Goal: Check status: Check status

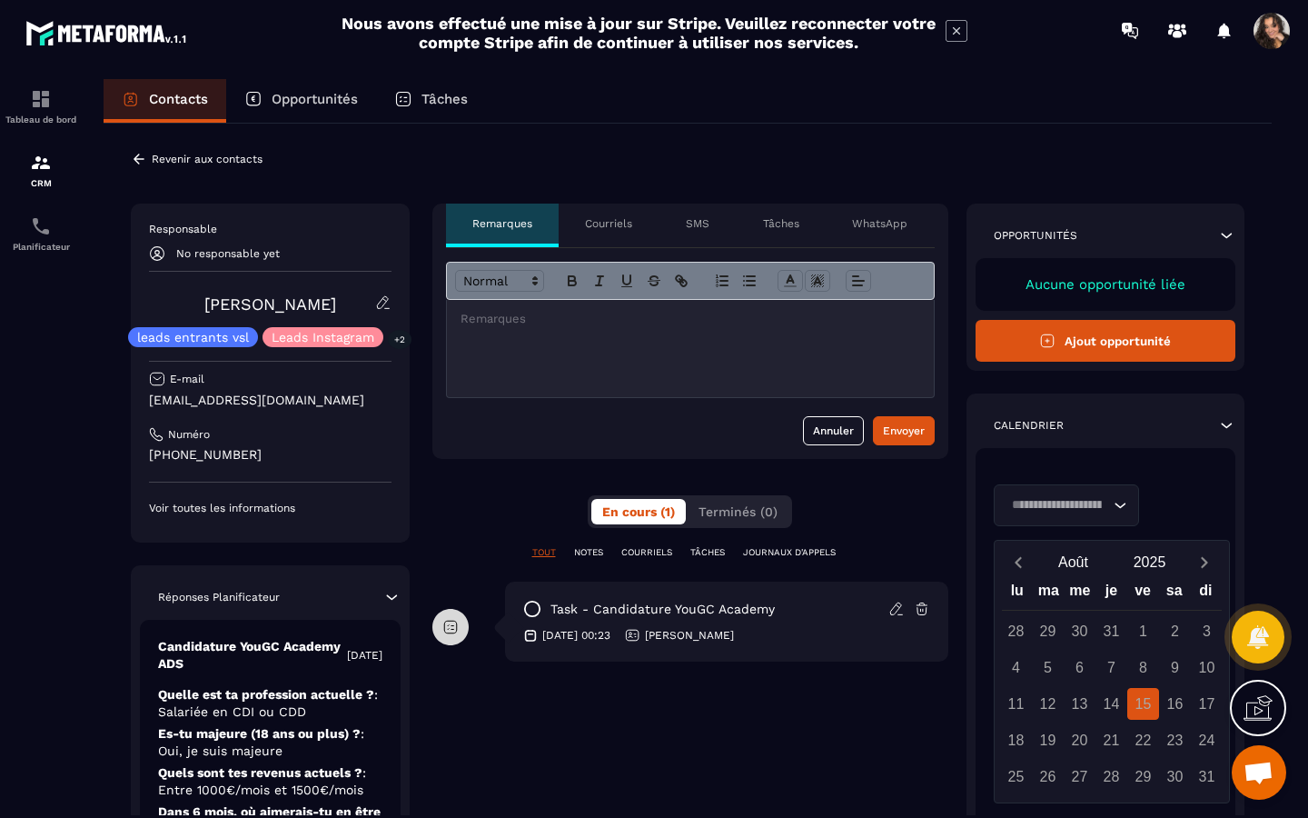
click at [1117, 504] on icon "Search for option" at bounding box center [1120, 504] width 11 height 5
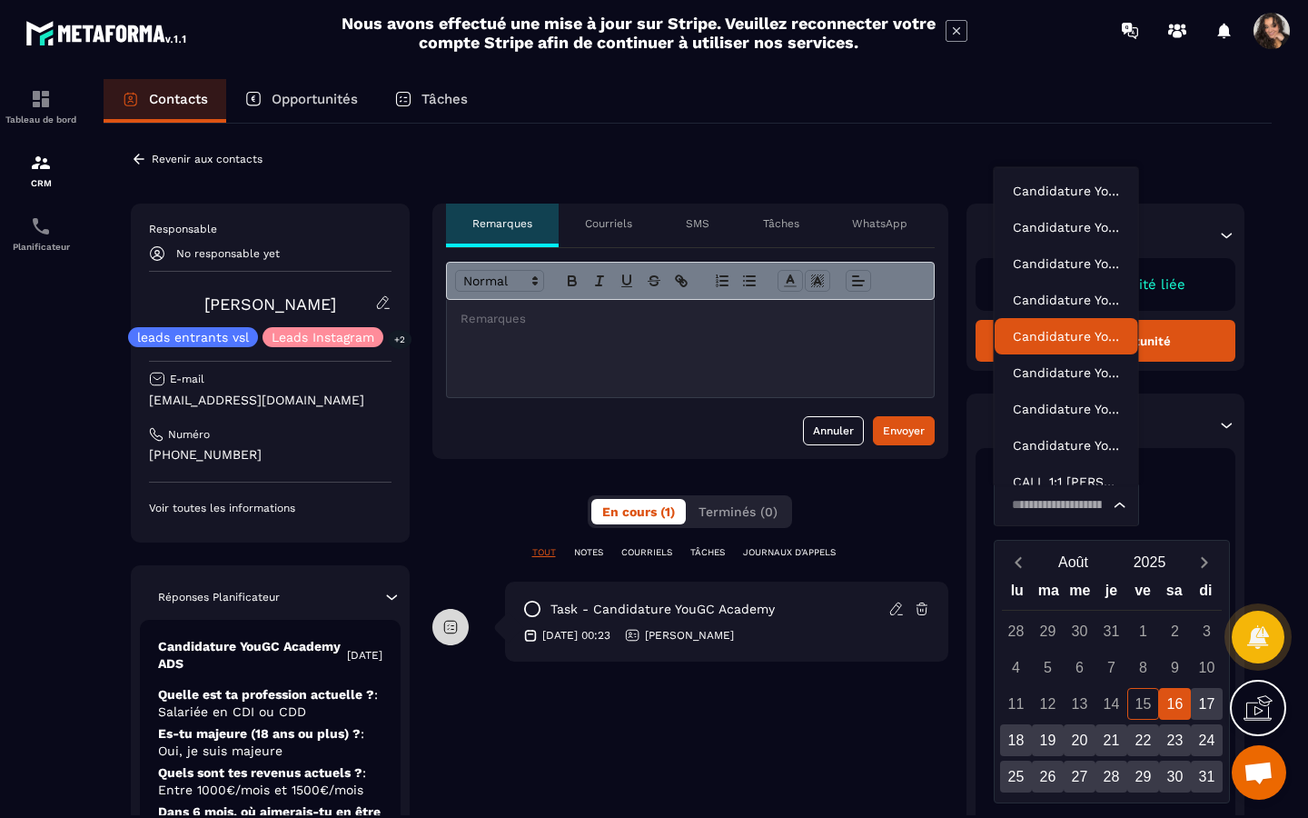
scroll to position [14, 0]
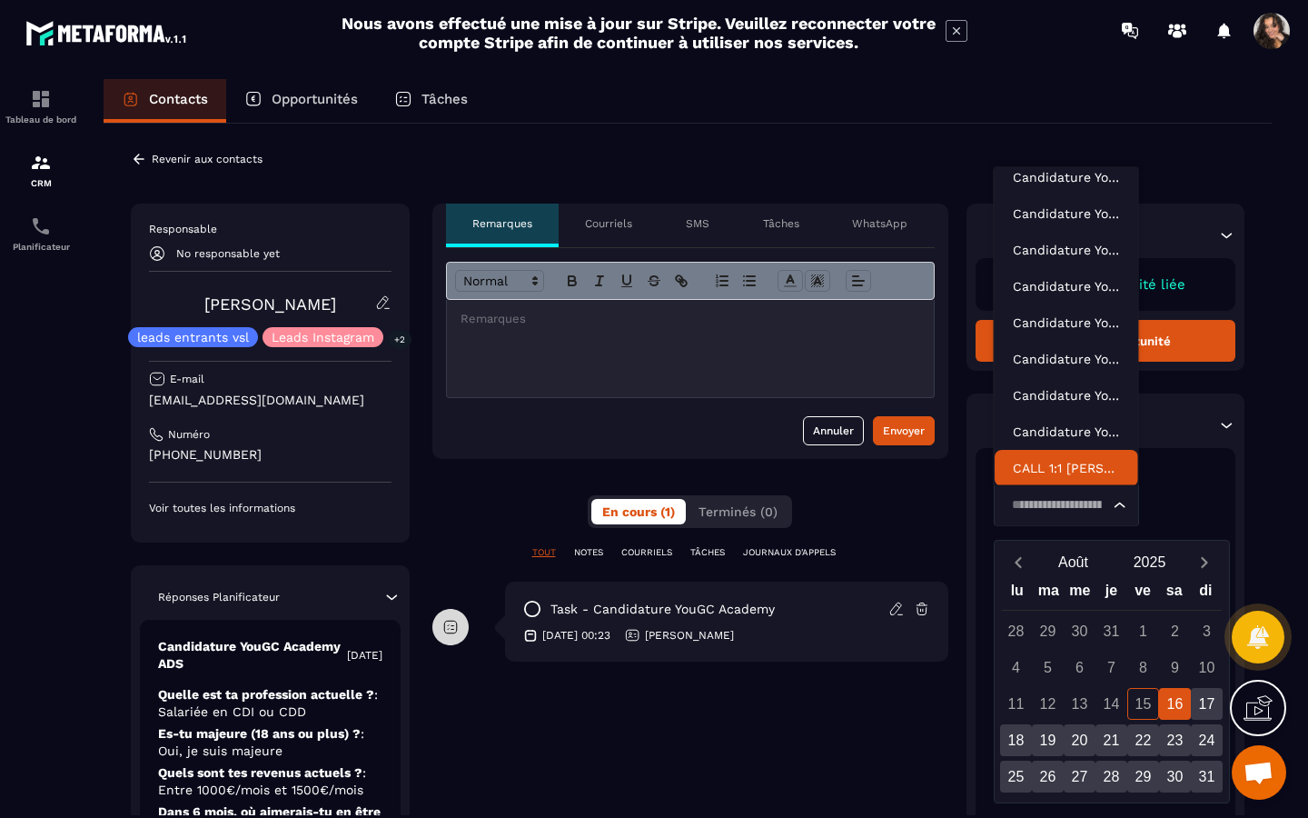
click at [1111, 510] on icon "Search for option" at bounding box center [1120, 505] width 18 height 18
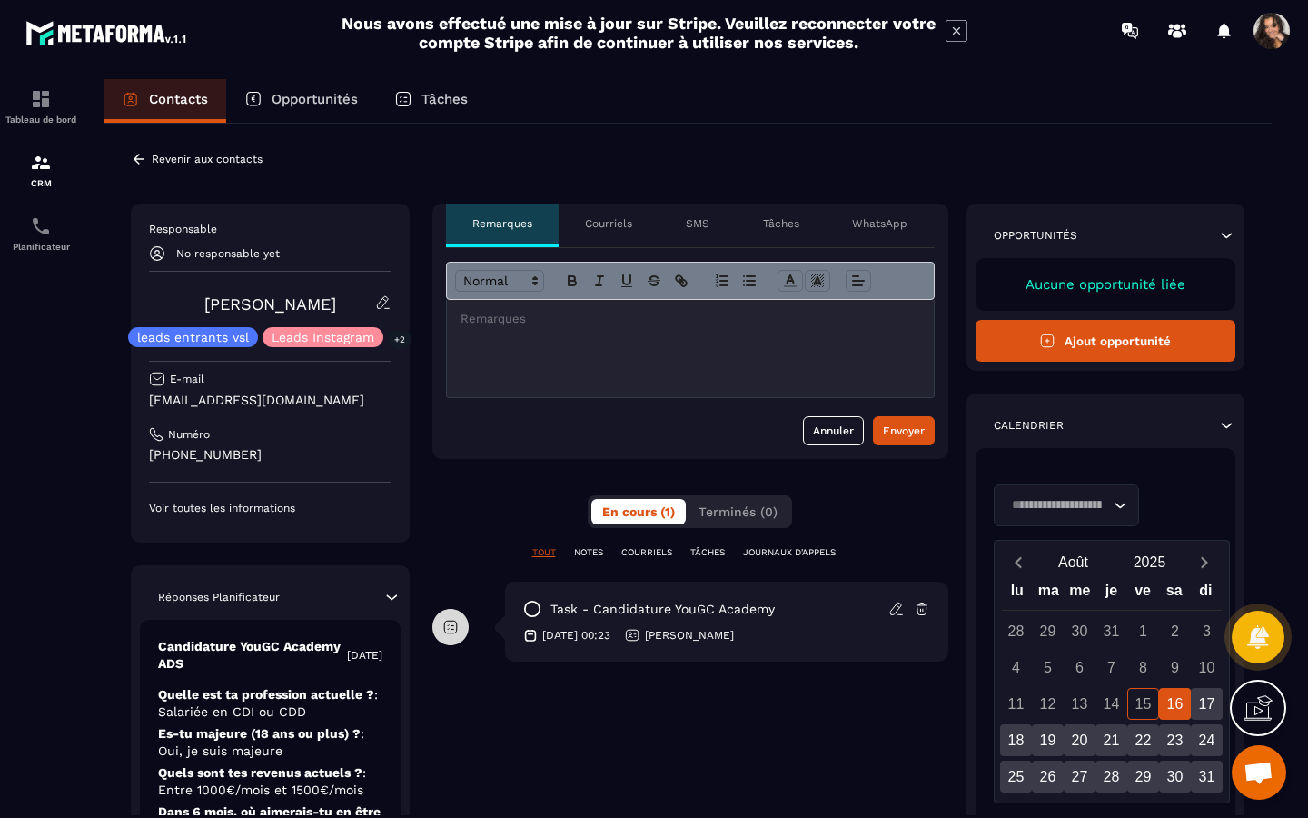
click at [1115, 508] on icon "Search for option" at bounding box center [1120, 505] width 18 height 18
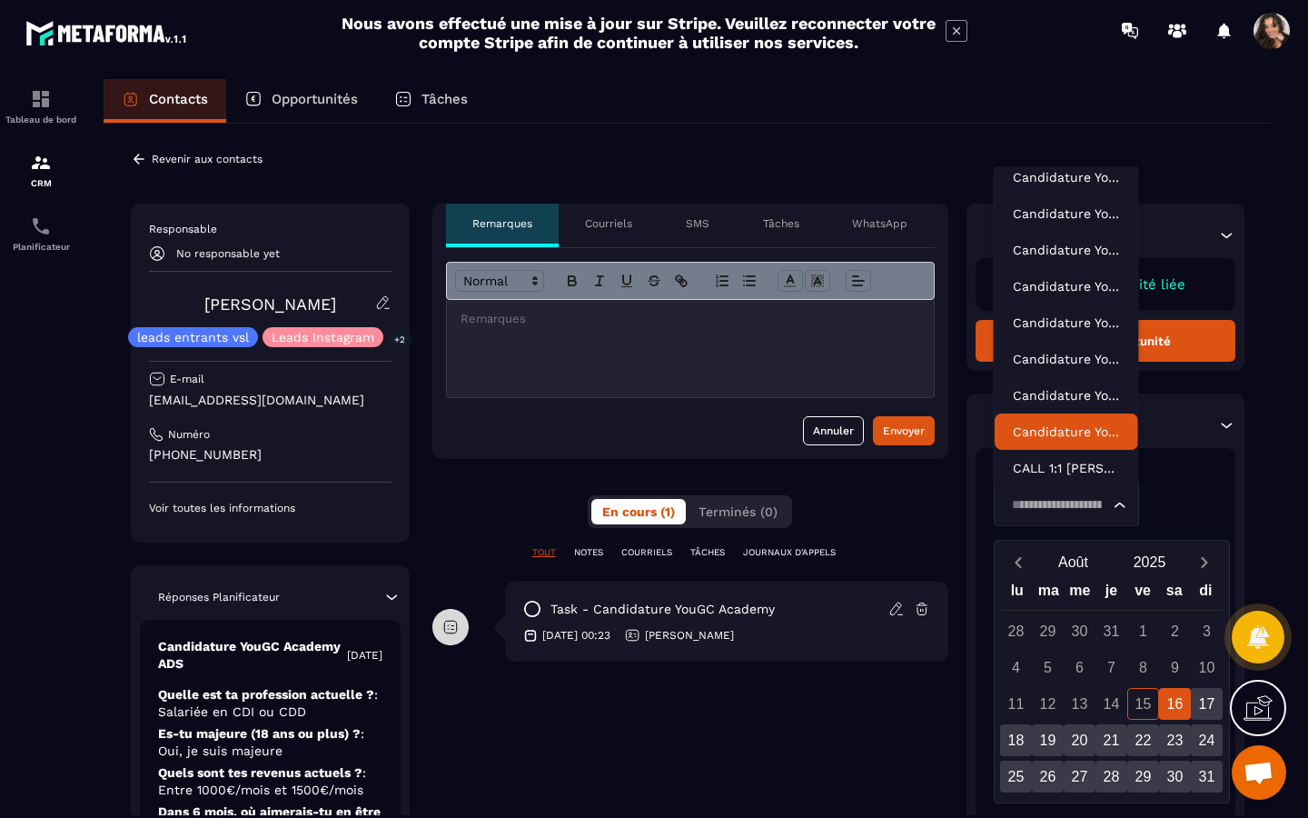
click at [1092, 435] on p "Candidature YouGC Academy - Découverte" at bounding box center [1066, 431] width 107 height 18
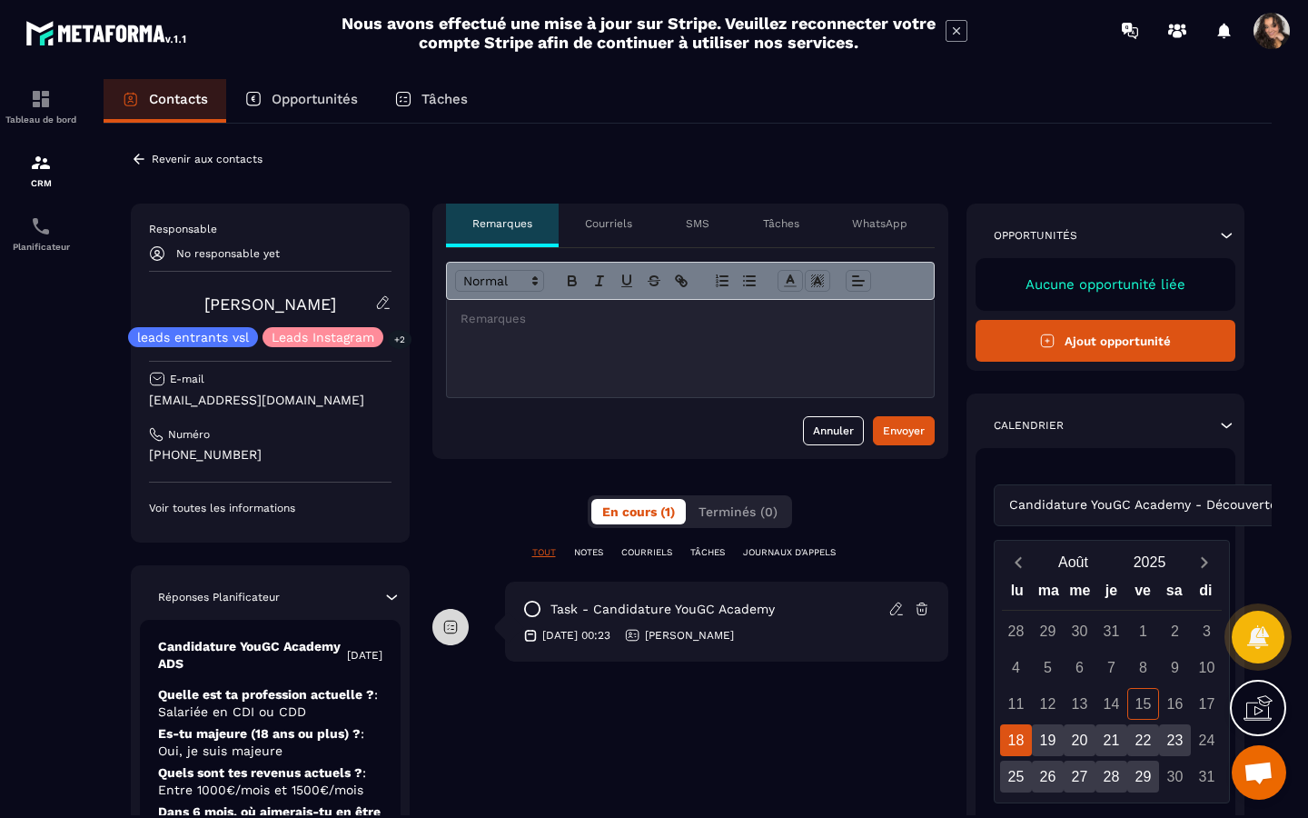
scroll to position [0, 0]
click at [1161, 509] on div "Candidature YouGC Academy - Découverte Loading..." at bounding box center [1106, 505] width 224 height 42
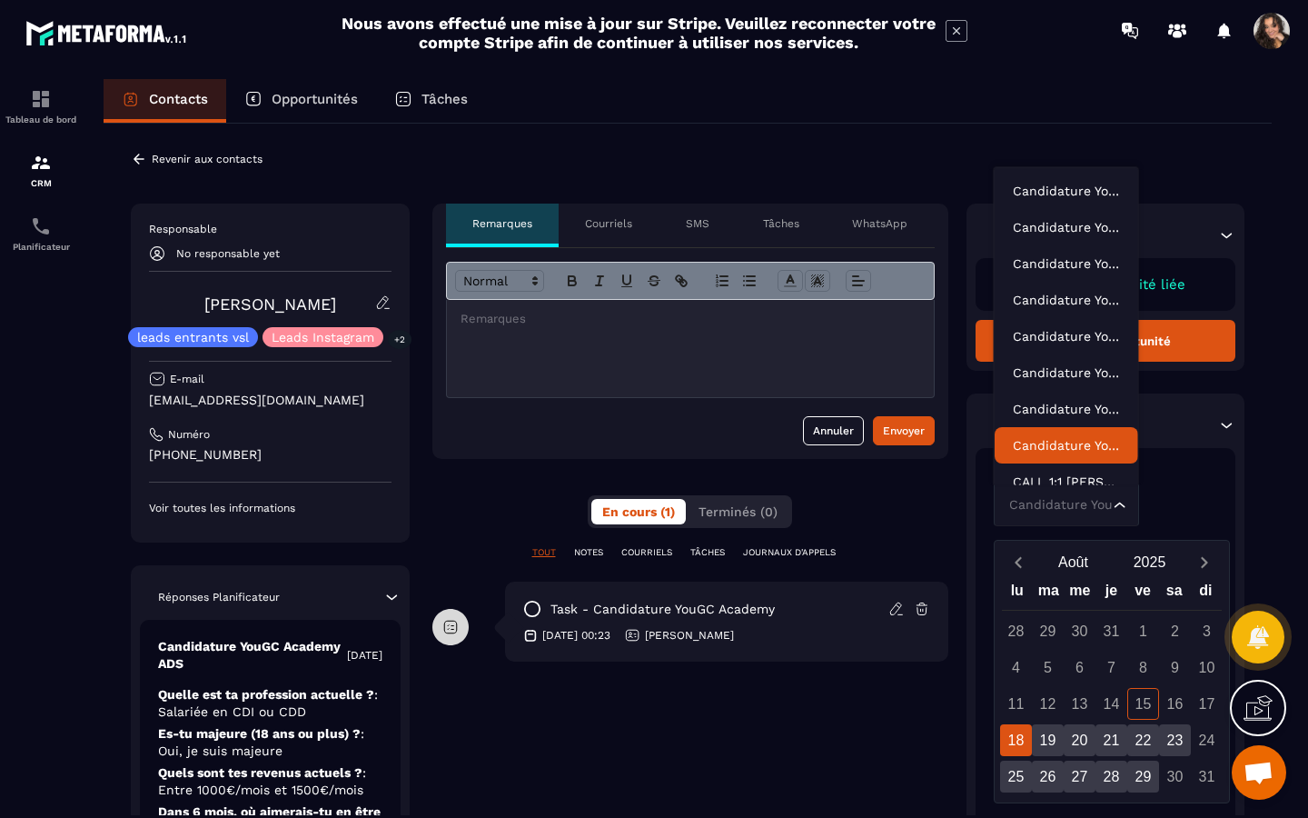
scroll to position [14, 0]
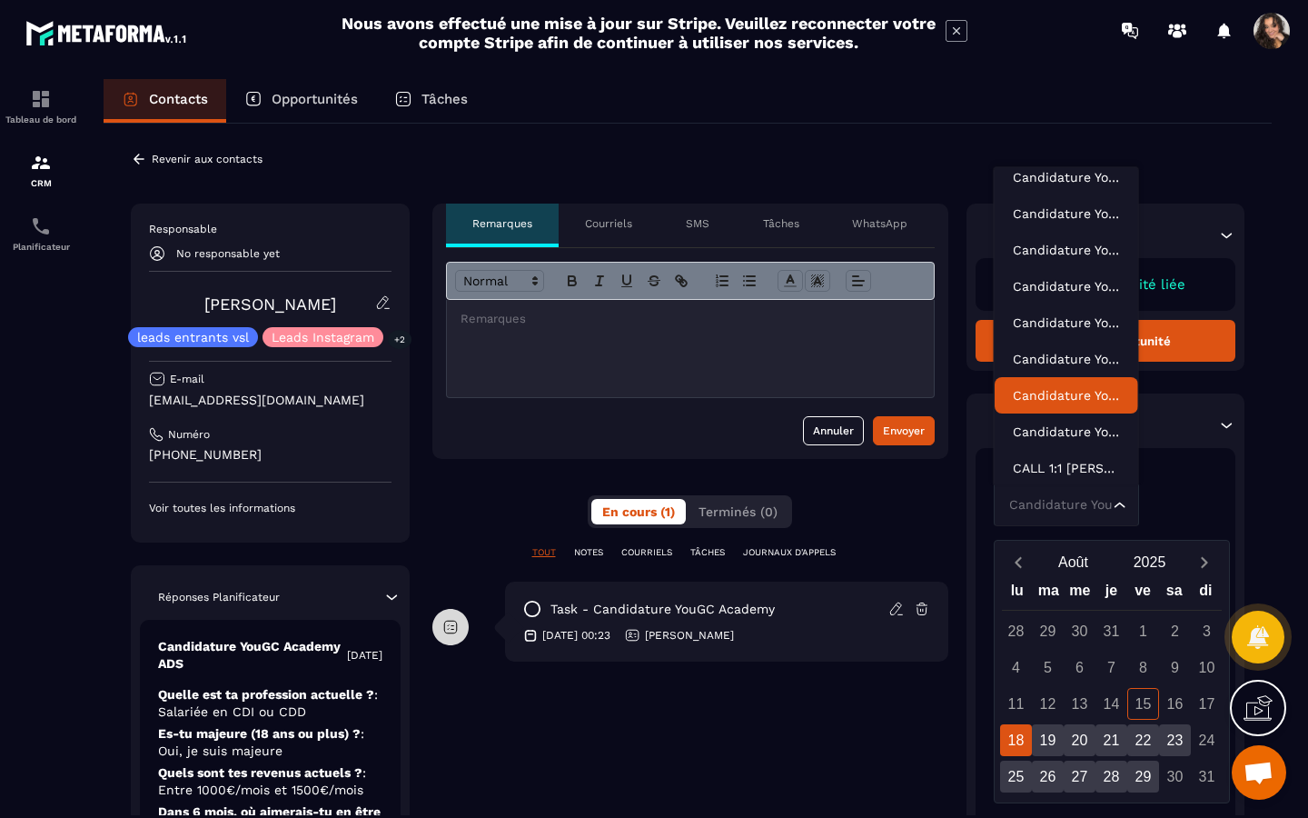
click at [1086, 392] on p "Candidature YouGC Academy" at bounding box center [1066, 395] width 107 height 18
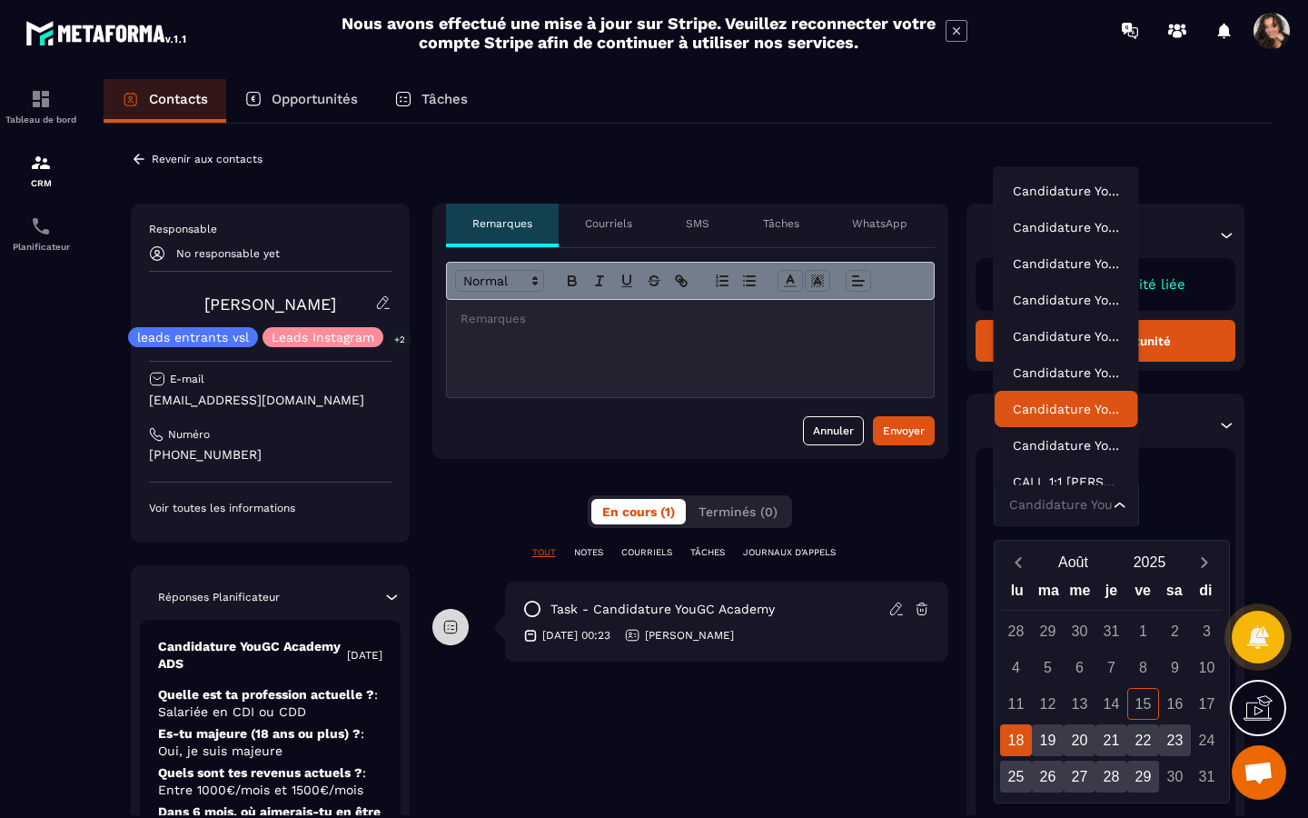
click at [1159, 507] on div "Candidature YouGC Academy Loading..." at bounding box center [1106, 505] width 224 height 42
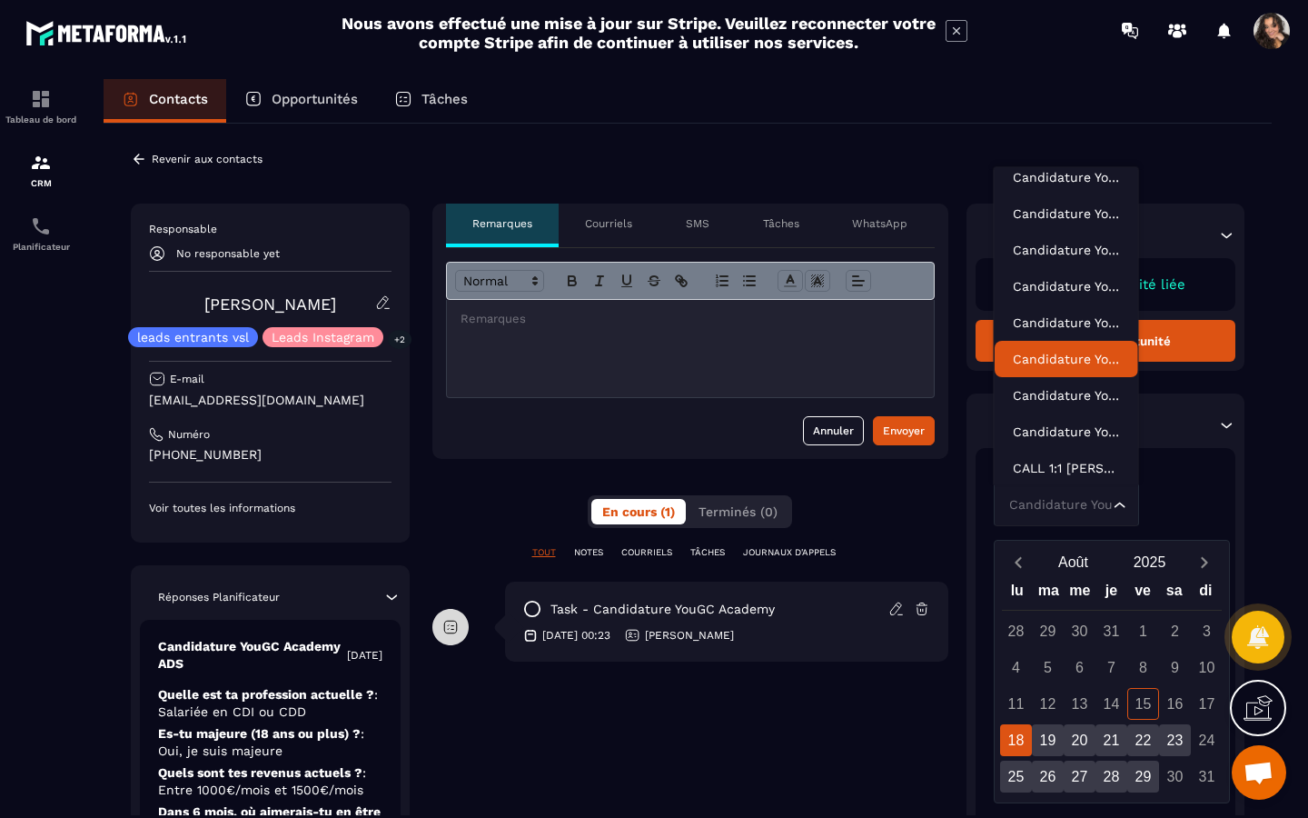
click at [1078, 357] on p "Candidature YouGC Academy" at bounding box center [1066, 359] width 107 height 18
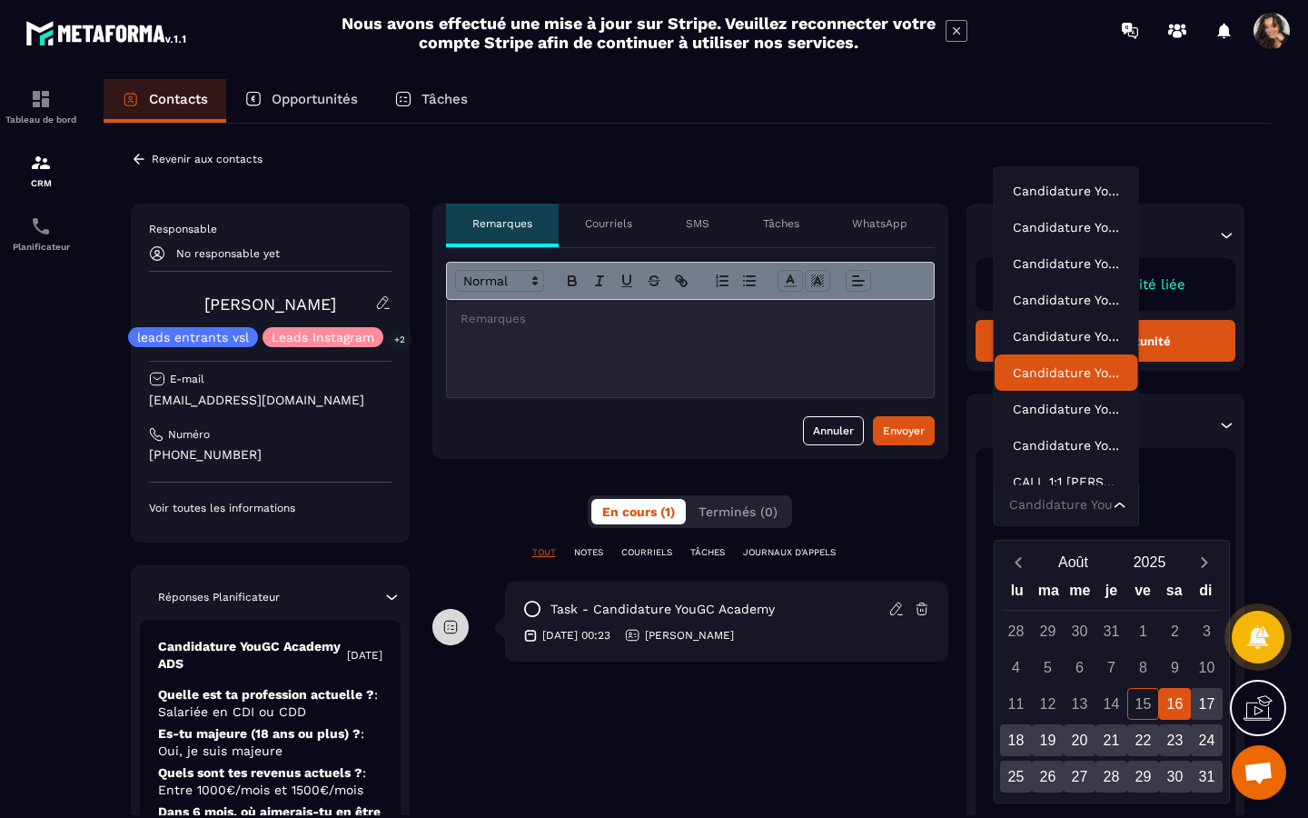
click at [1112, 497] on div "Candidature YouGC Academy Loading..." at bounding box center [1066, 505] width 145 height 42
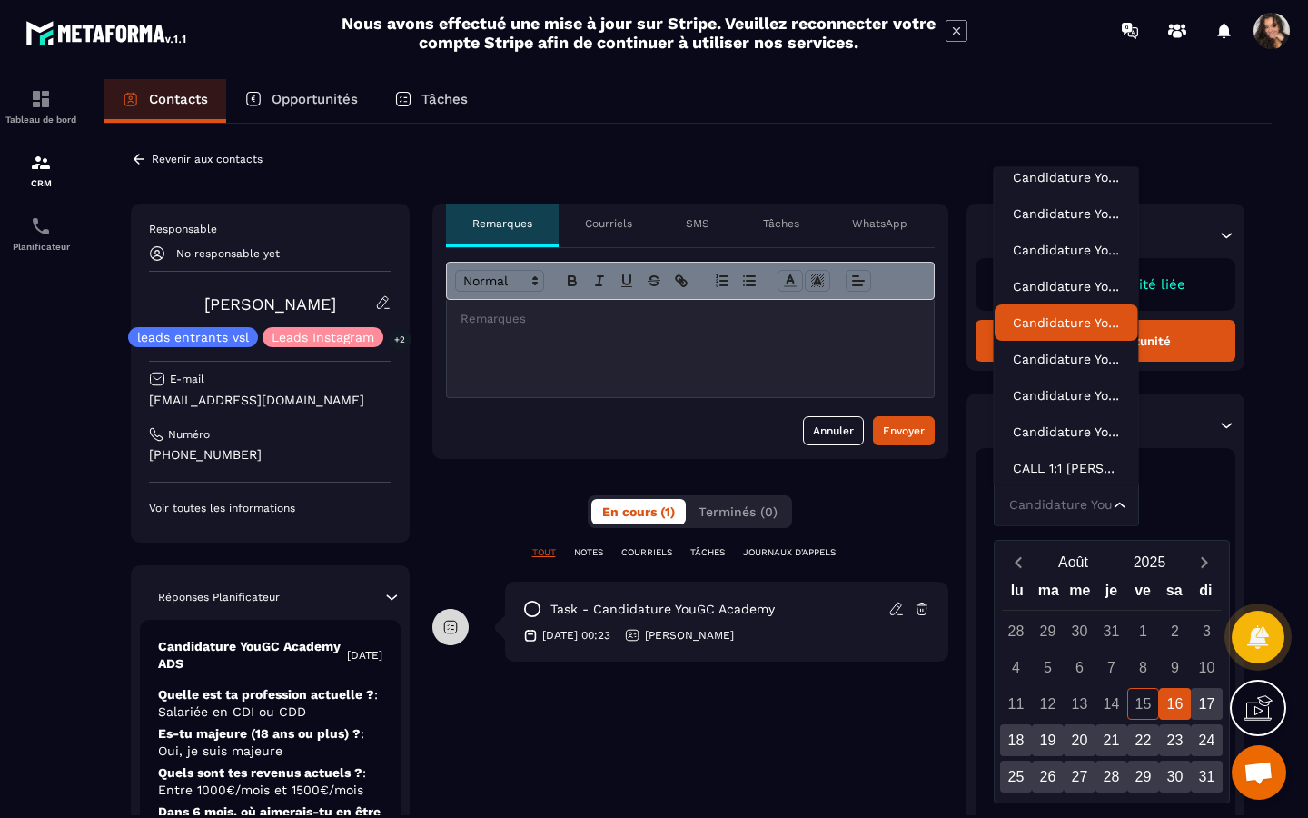
click at [1075, 311] on li "Candidature YouGC Academy - R1 Reprogrammé" at bounding box center [1067, 322] width 144 height 36
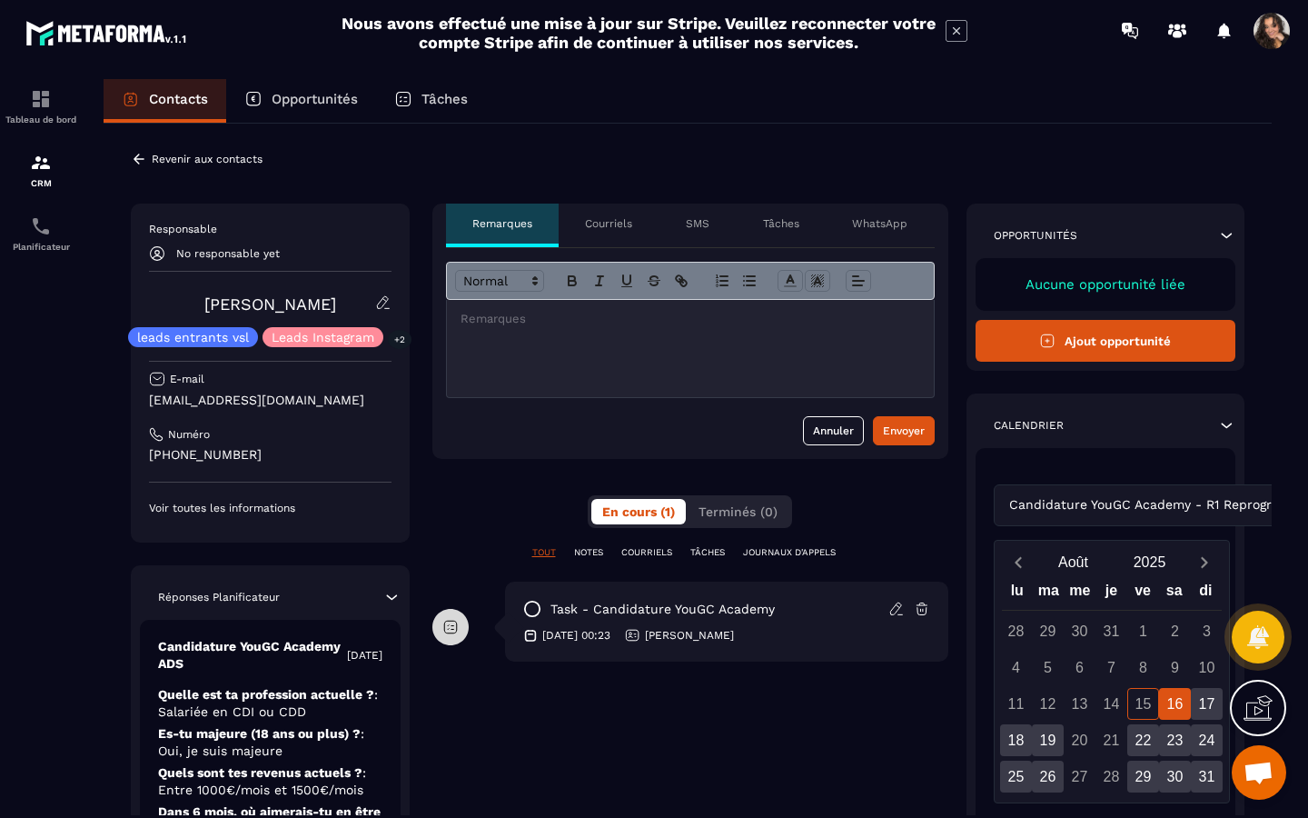
scroll to position [0, 0]
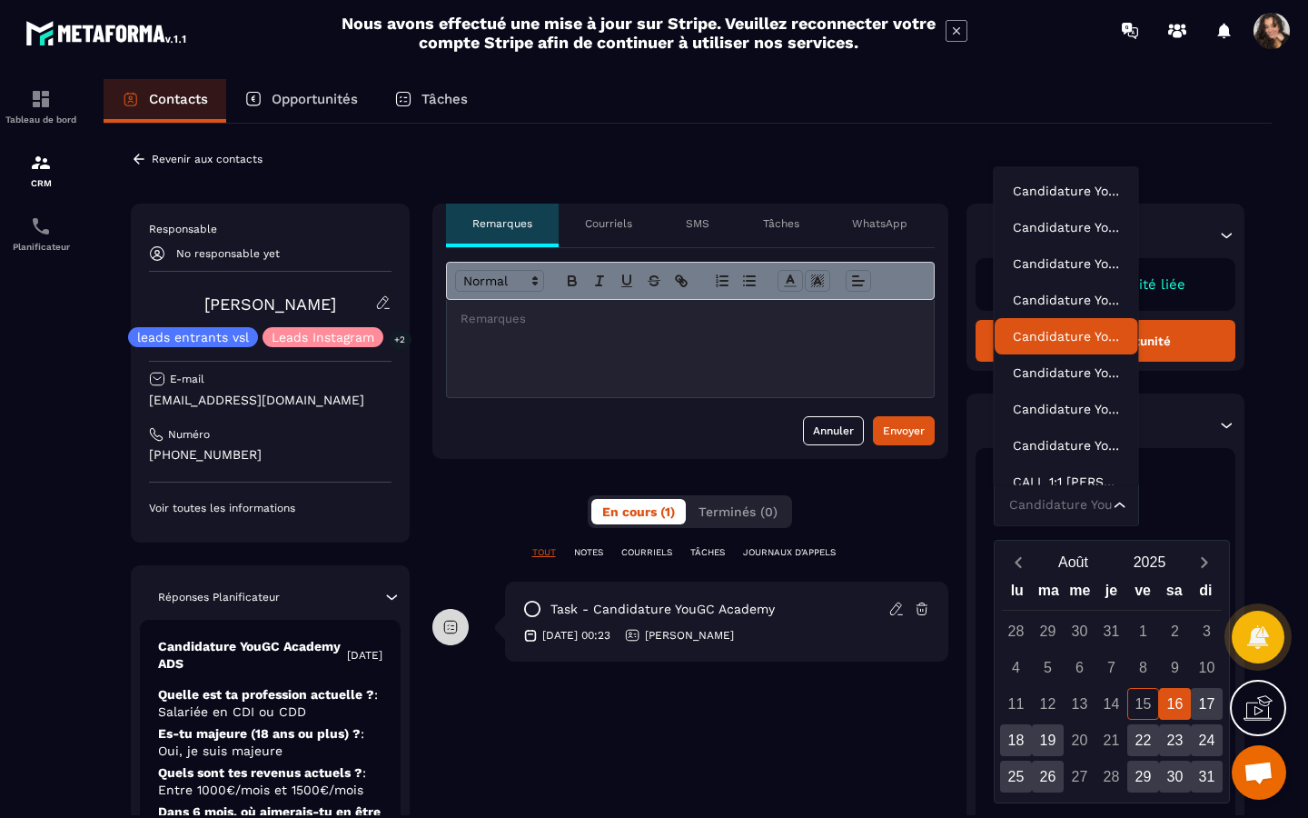
click at [1151, 505] on div "Candidature YouGC Academy - R1 Reprogrammé Loading..." at bounding box center [1106, 505] width 224 height 42
click at [1081, 295] on p "Candidature YouGC Academy - R2" at bounding box center [1066, 300] width 107 height 18
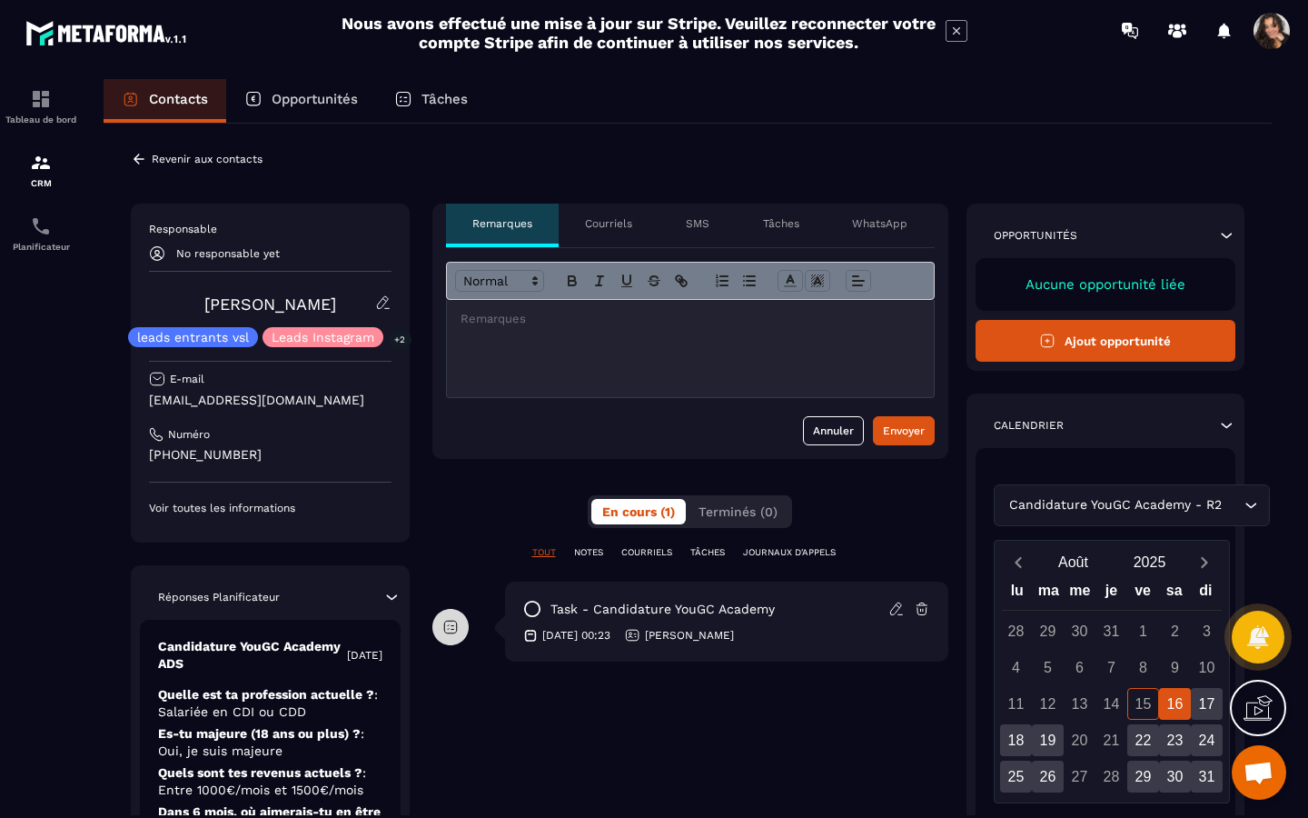
click at [1157, 508] on div "Candidature YouGC Academy - R2 Loading..." at bounding box center [1106, 505] width 224 height 42
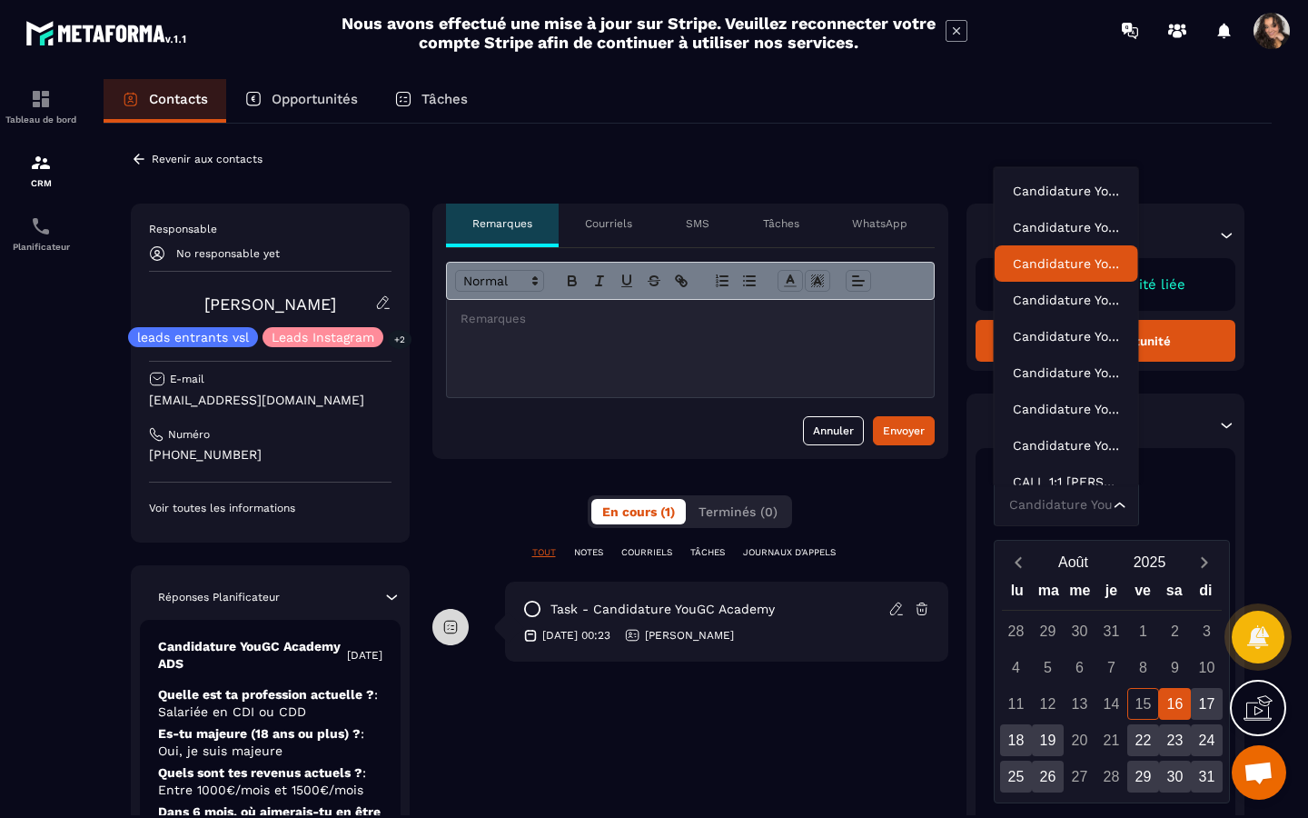
click at [1103, 257] on p "Candidature YouGC Academy - R1 Reprogrammé" at bounding box center [1066, 263] width 107 height 18
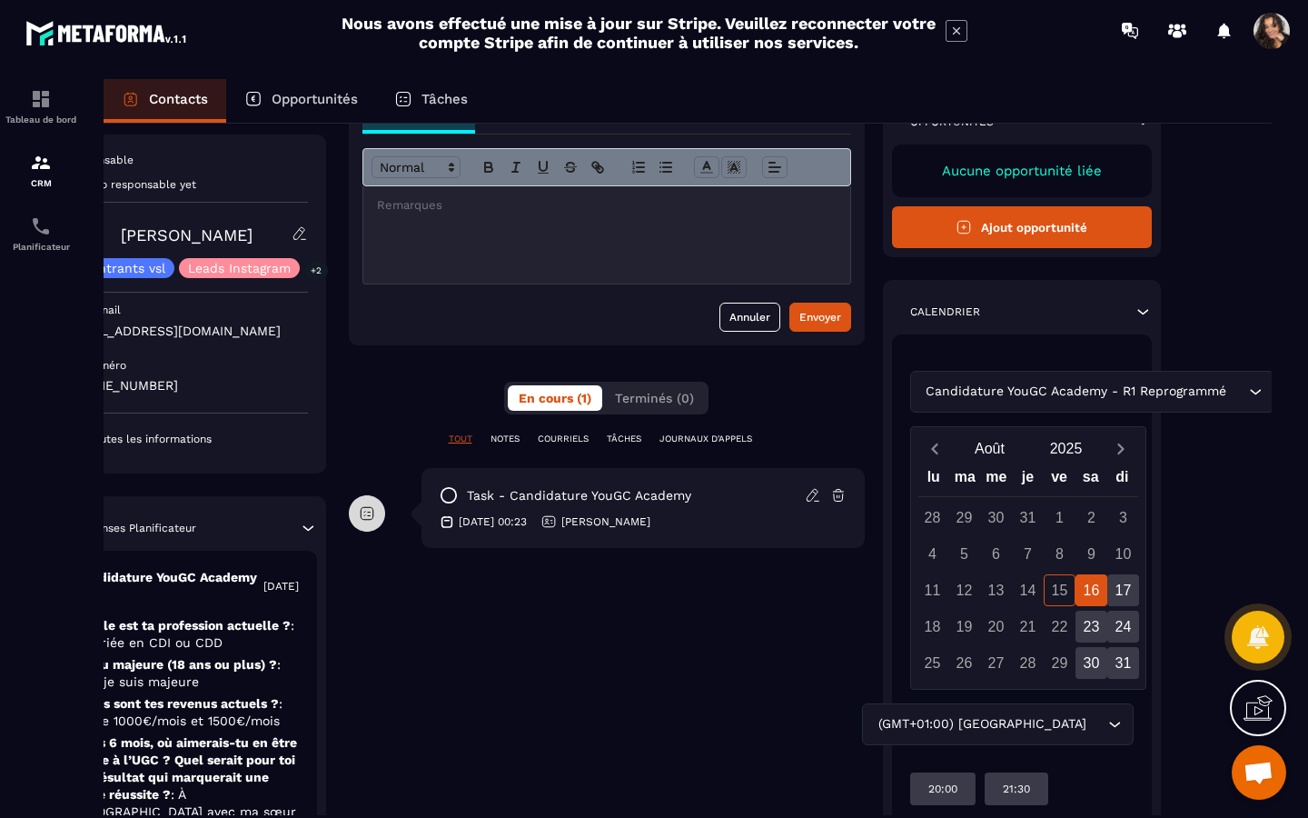
scroll to position [120, 84]
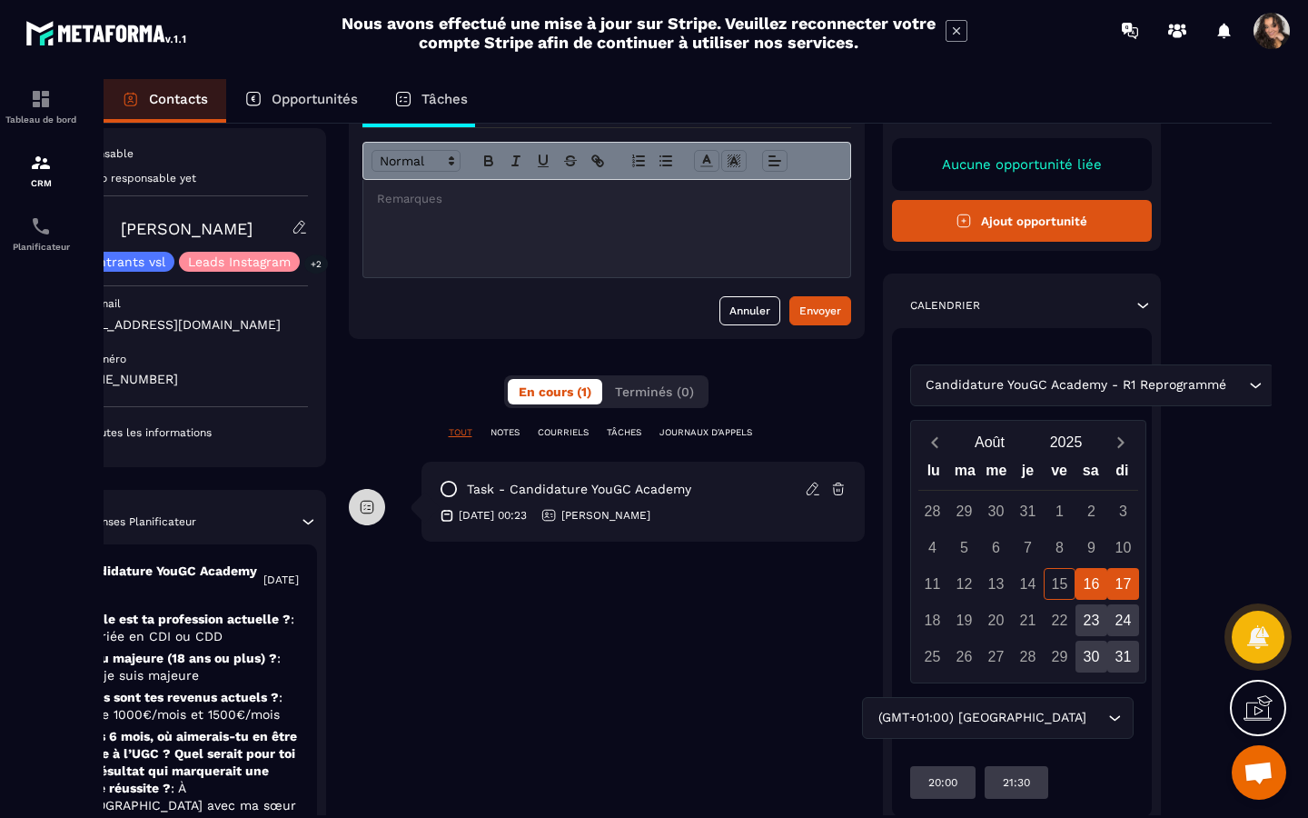
click at [1116, 585] on div "17" at bounding box center [1123, 584] width 32 height 32
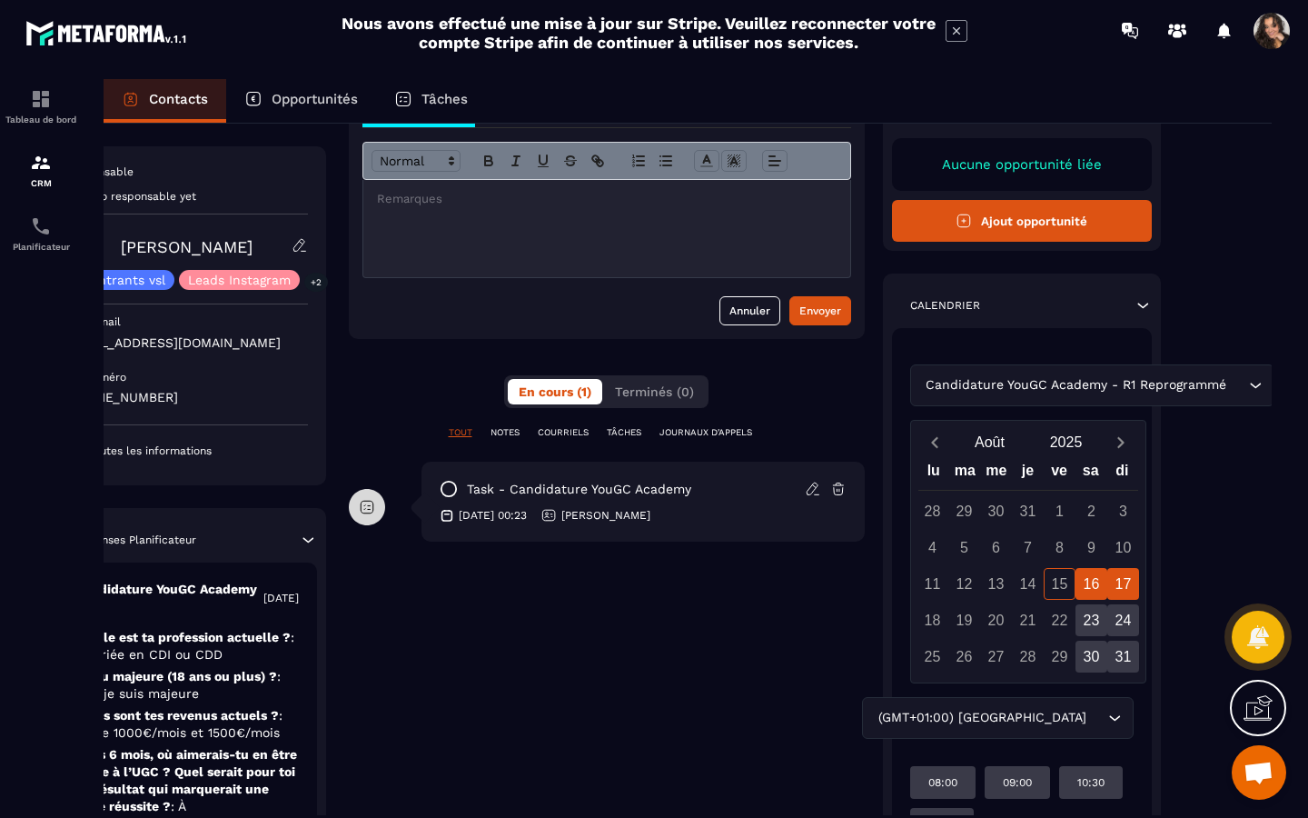
click at [1095, 585] on div "16" at bounding box center [1092, 584] width 32 height 32
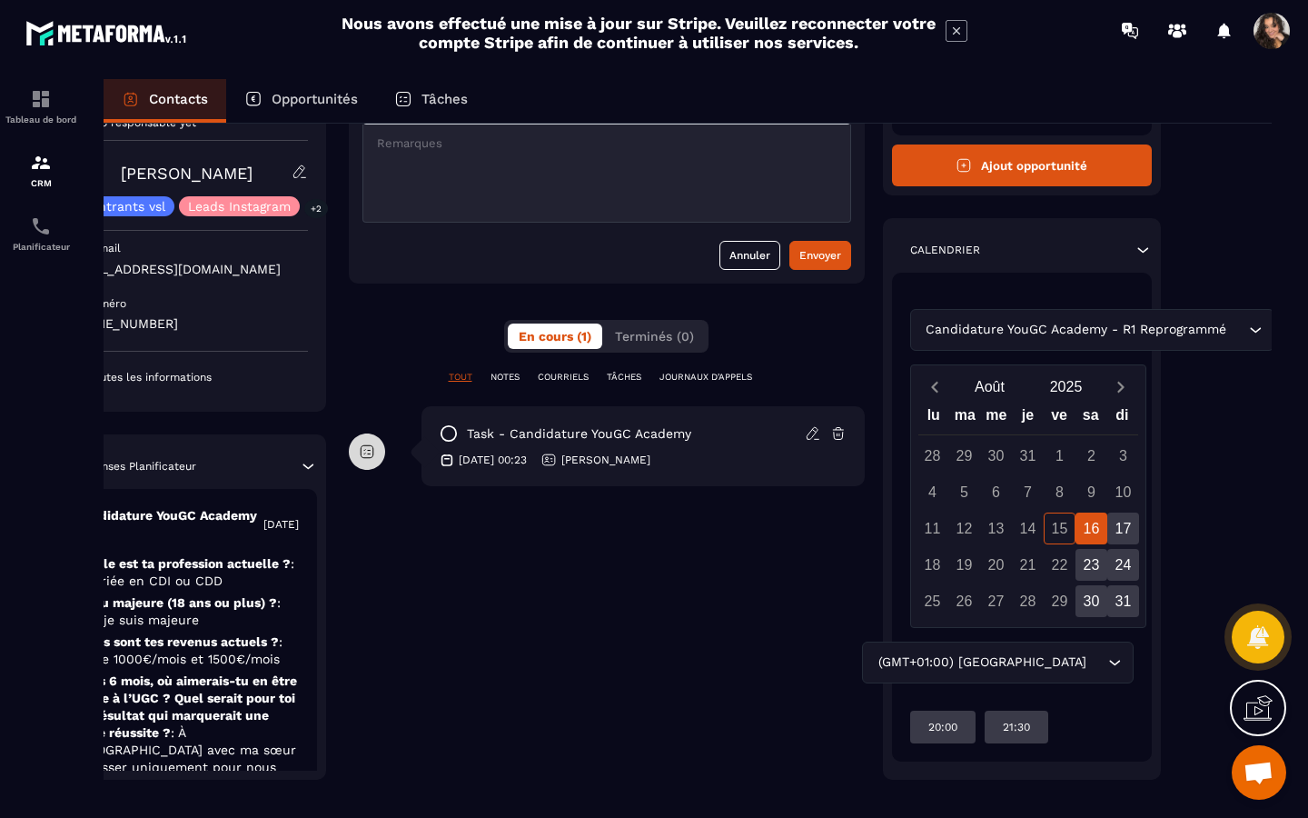
scroll to position [178, 84]
